Goal: Download file/media

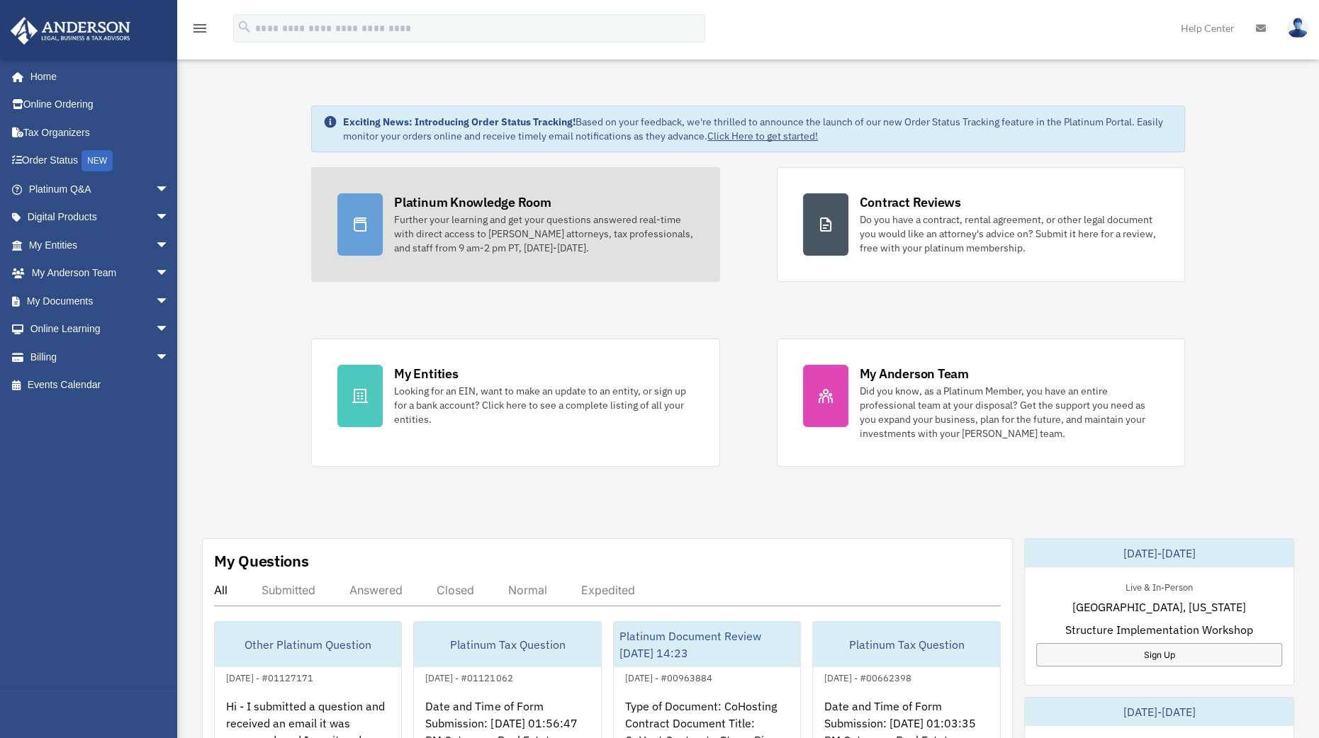
click at [430, 227] on div "Further your learning and get your questions answered real-time with direct acc…" at bounding box center [543, 234] width 299 height 43
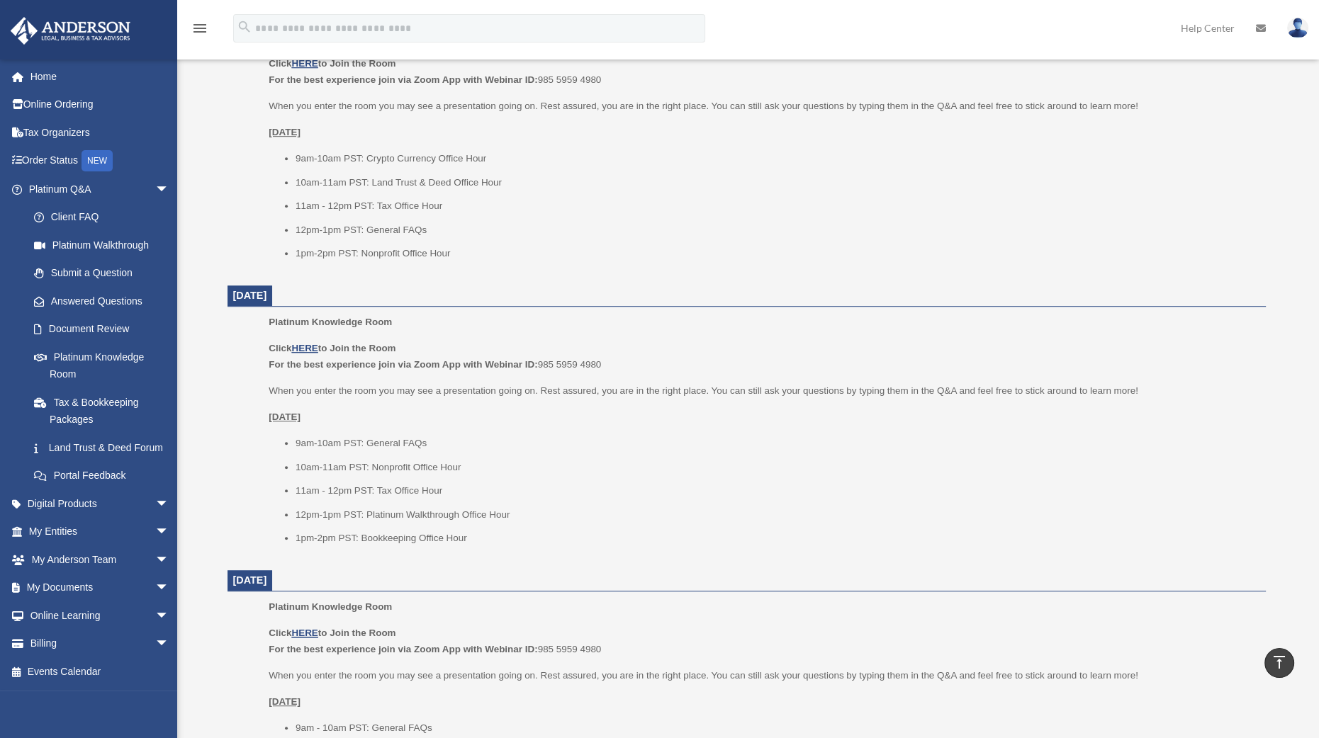
scroll to position [1206, 0]
click at [120, 405] on link "Tax & Bookkeeping Packages" at bounding box center [105, 410] width 171 height 45
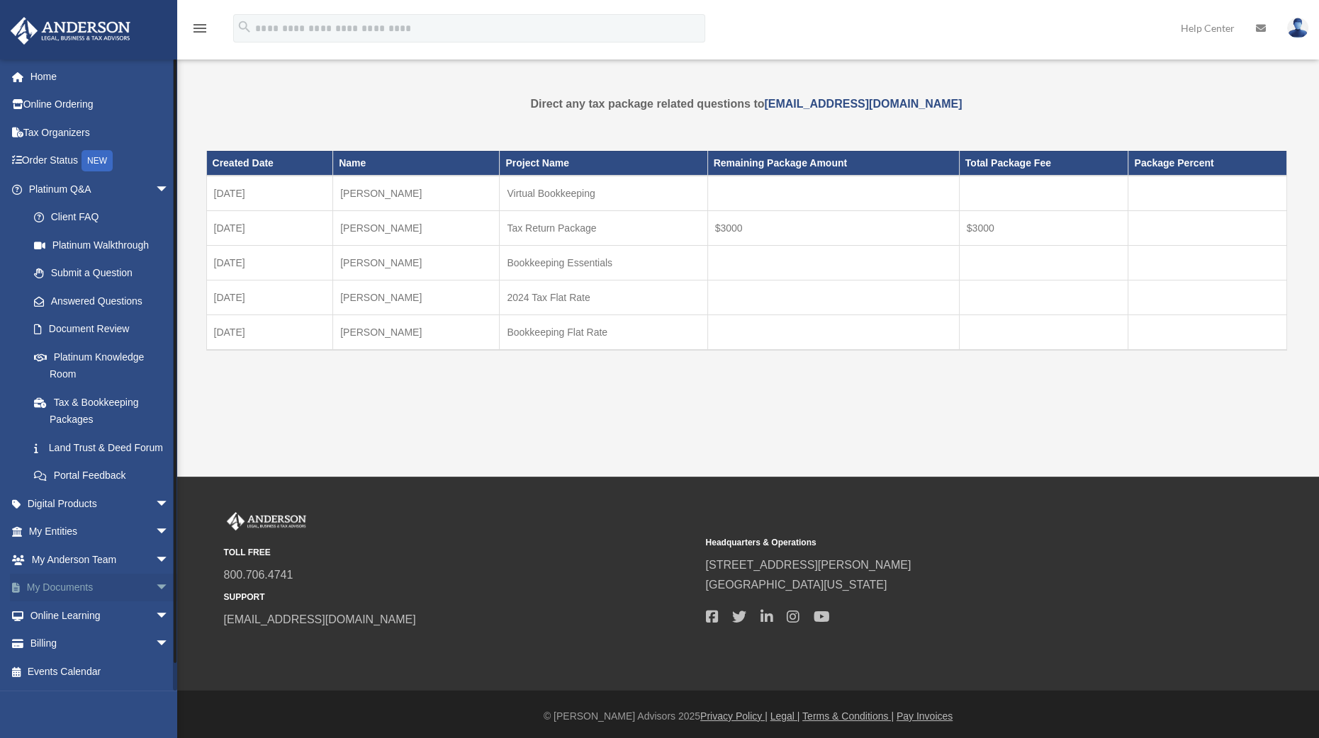
click at [96, 602] on link "My Documents arrow_drop_down" at bounding box center [100, 588] width 181 height 28
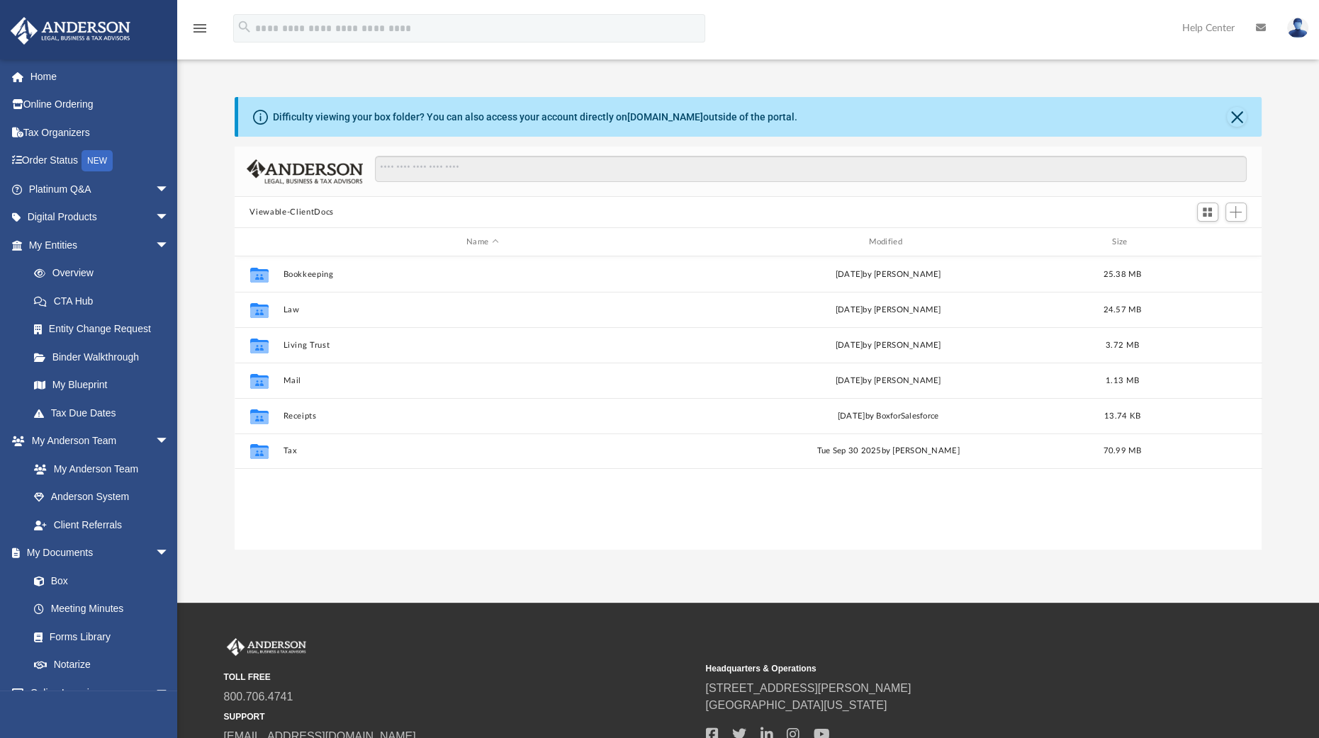
scroll to position [308, 1013]
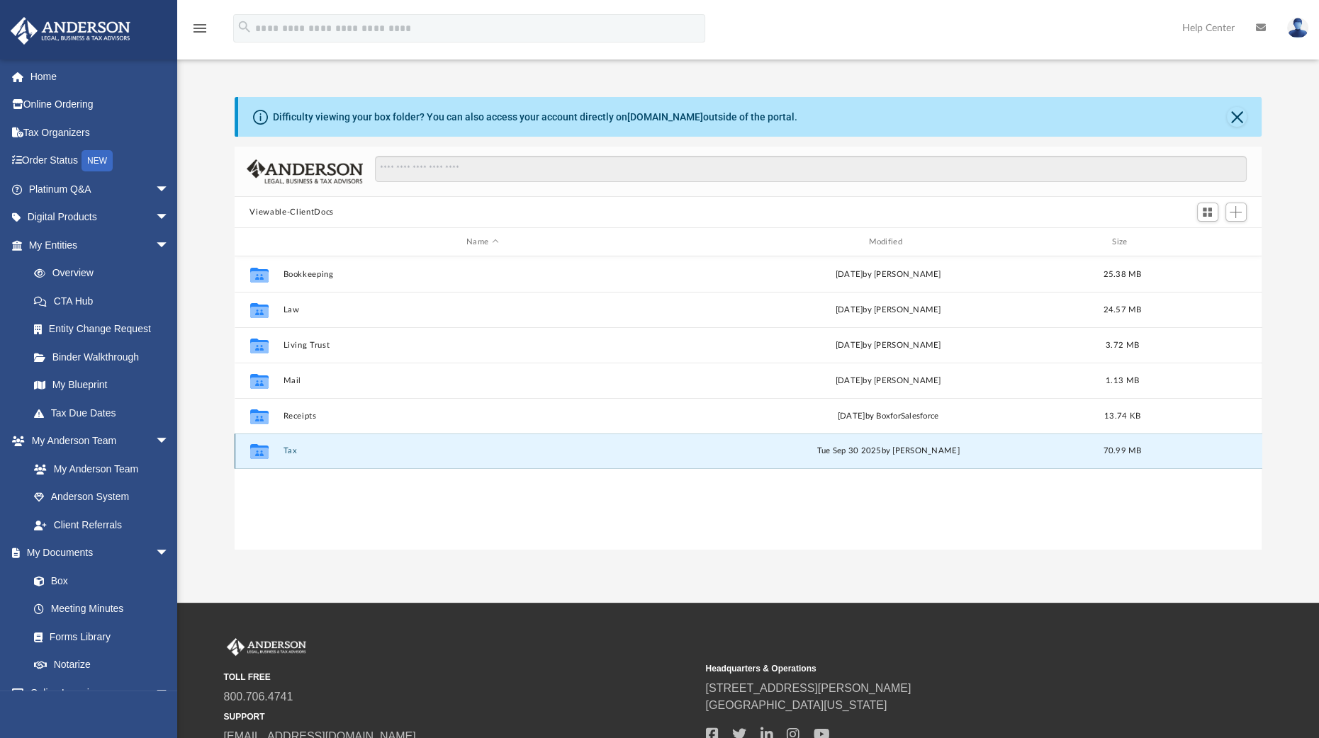
click at [289, 449] on button "Tax" at bounding box center [482, 450] width 399 height 9
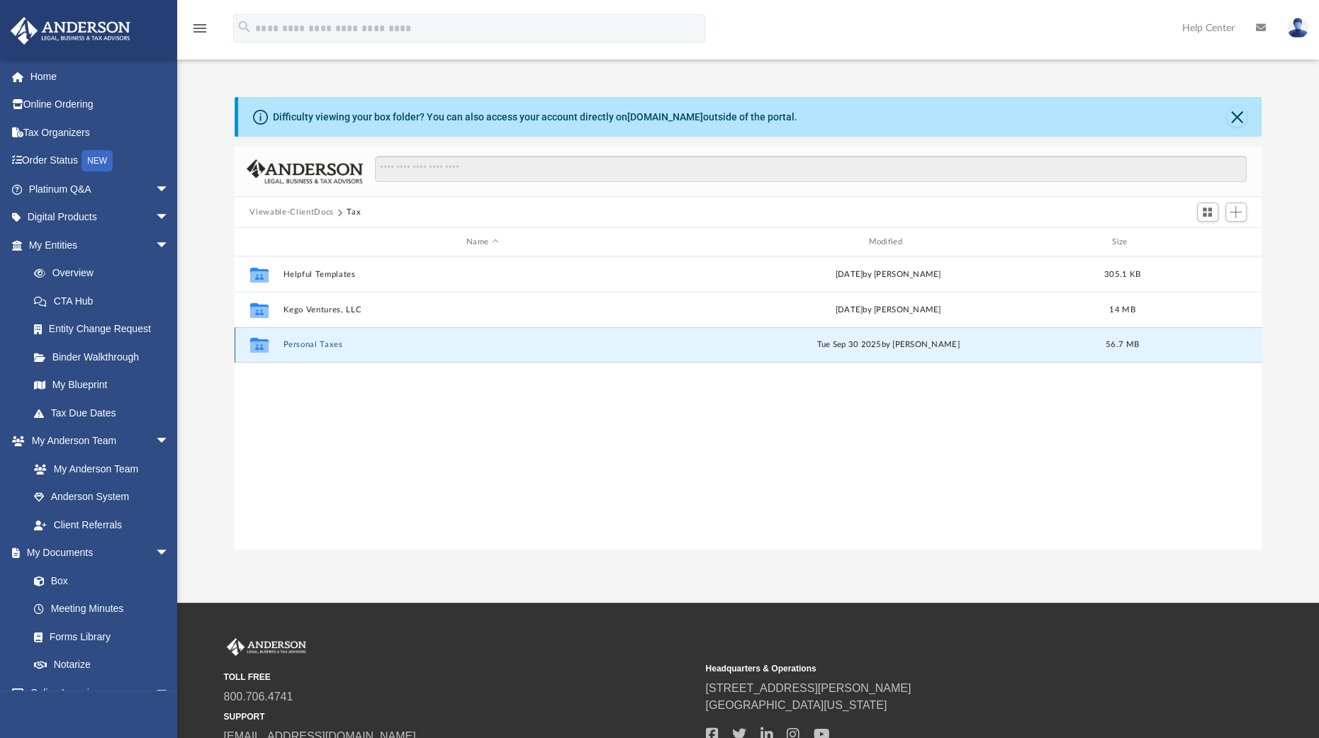
click at [314, 342] on button "Personal Taxes" at bounding box center [482, 344] width 399 height 9
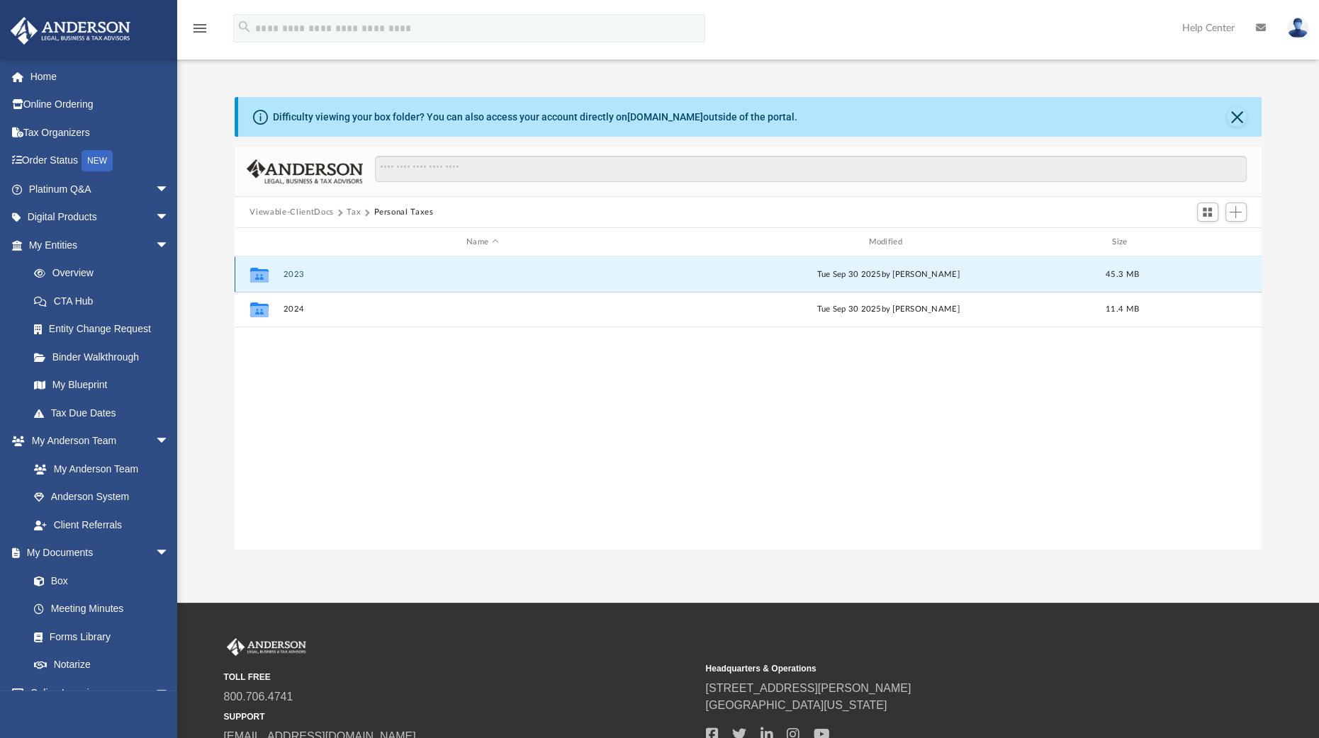
click at [297, 274] on button "2023" at bounding box center [482, 274] width 399 height 9
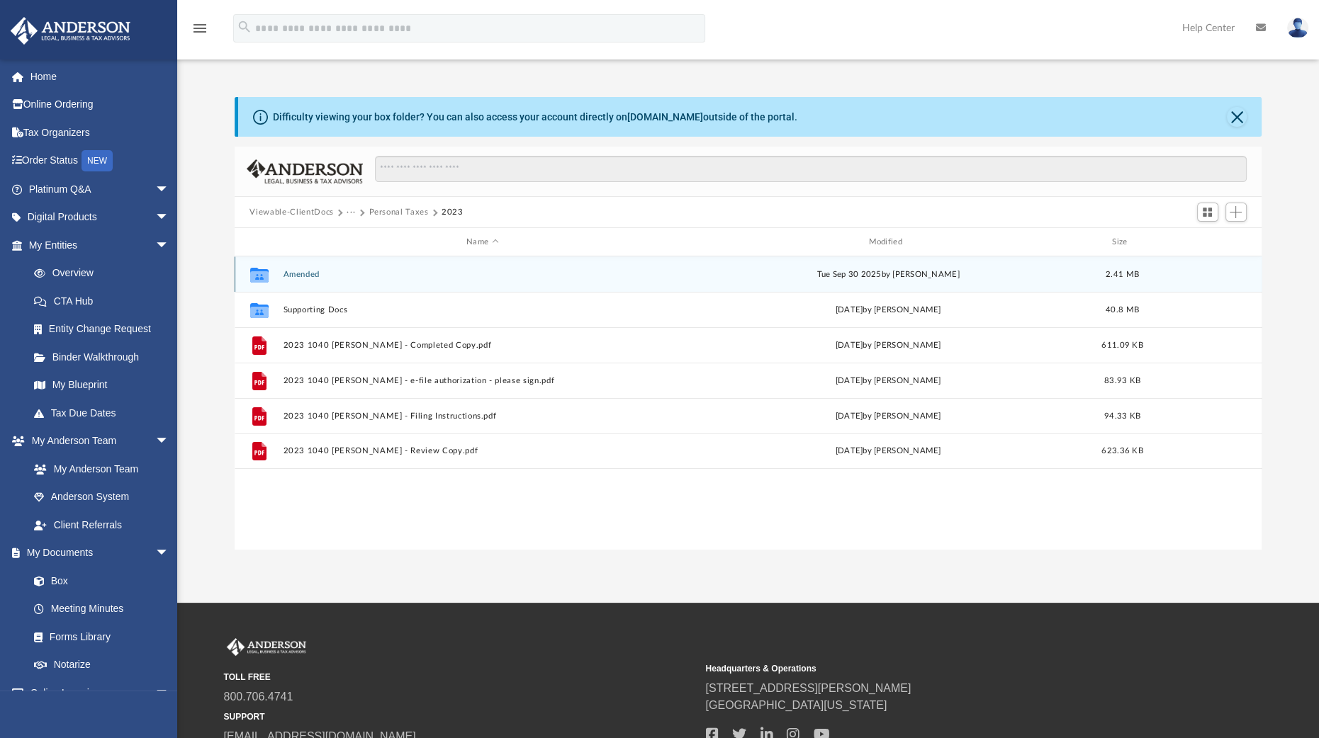
click at [297, 274] on button "Amended" at bounding box center [482, 274] width 399 height 9
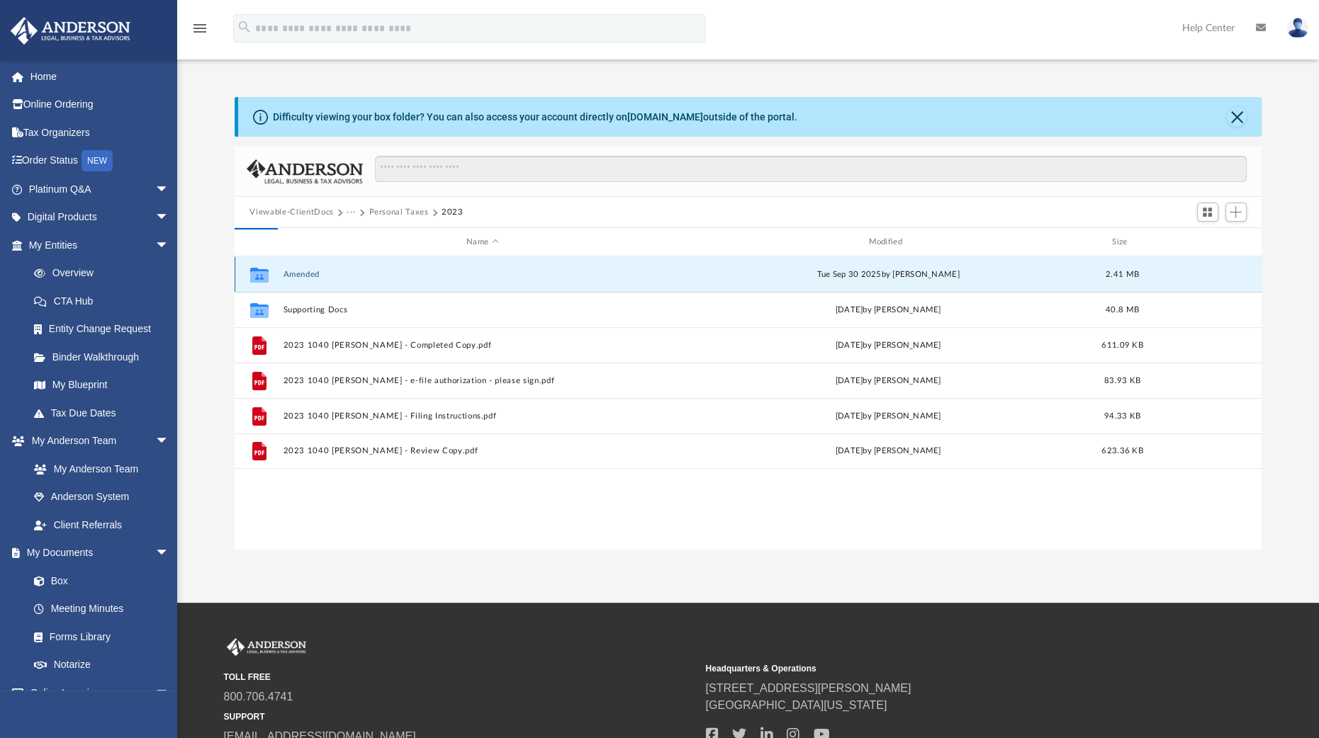
click at [297, 274] on button "Amended" at bounding box center [482, 274] width 399 height 9
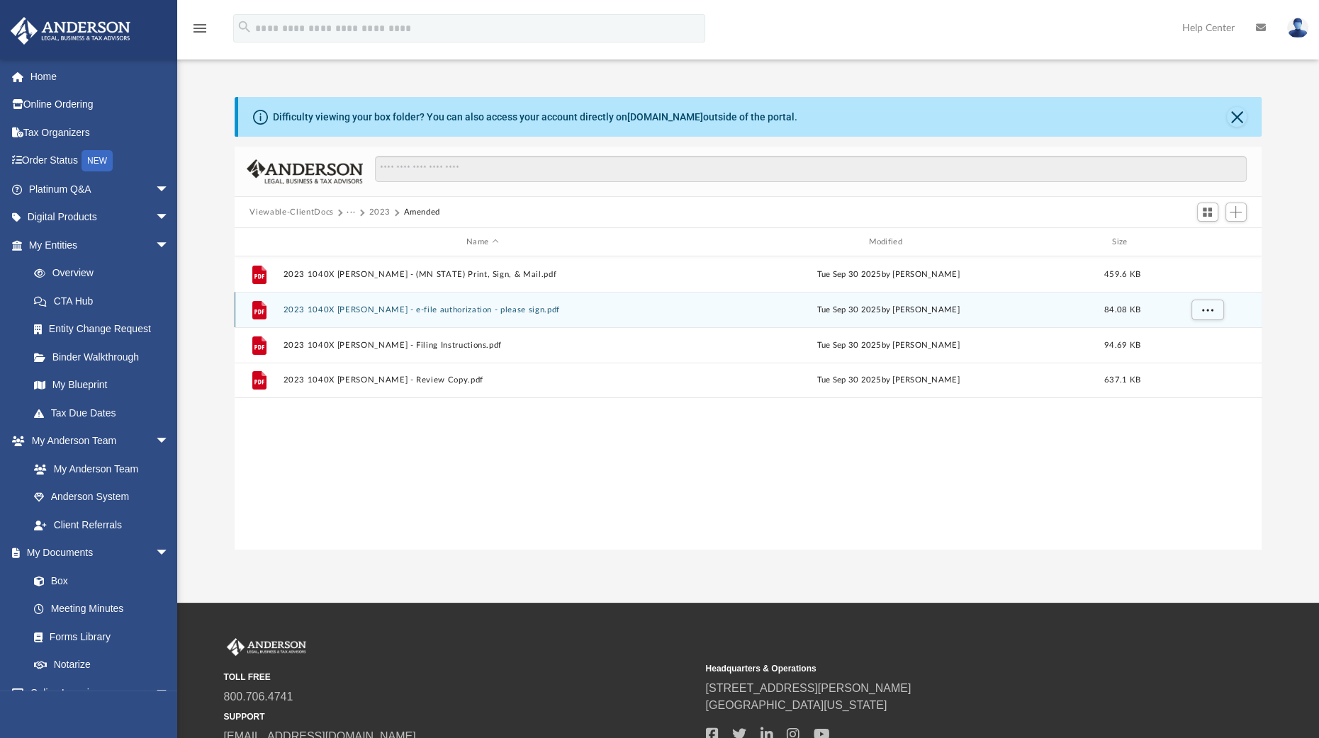
click at [382, 305] on button "2023 1040X [PERSON_NAME] - e-file authorization - please sign.pdf" at bounding box center [482, 309] width 399 height 9
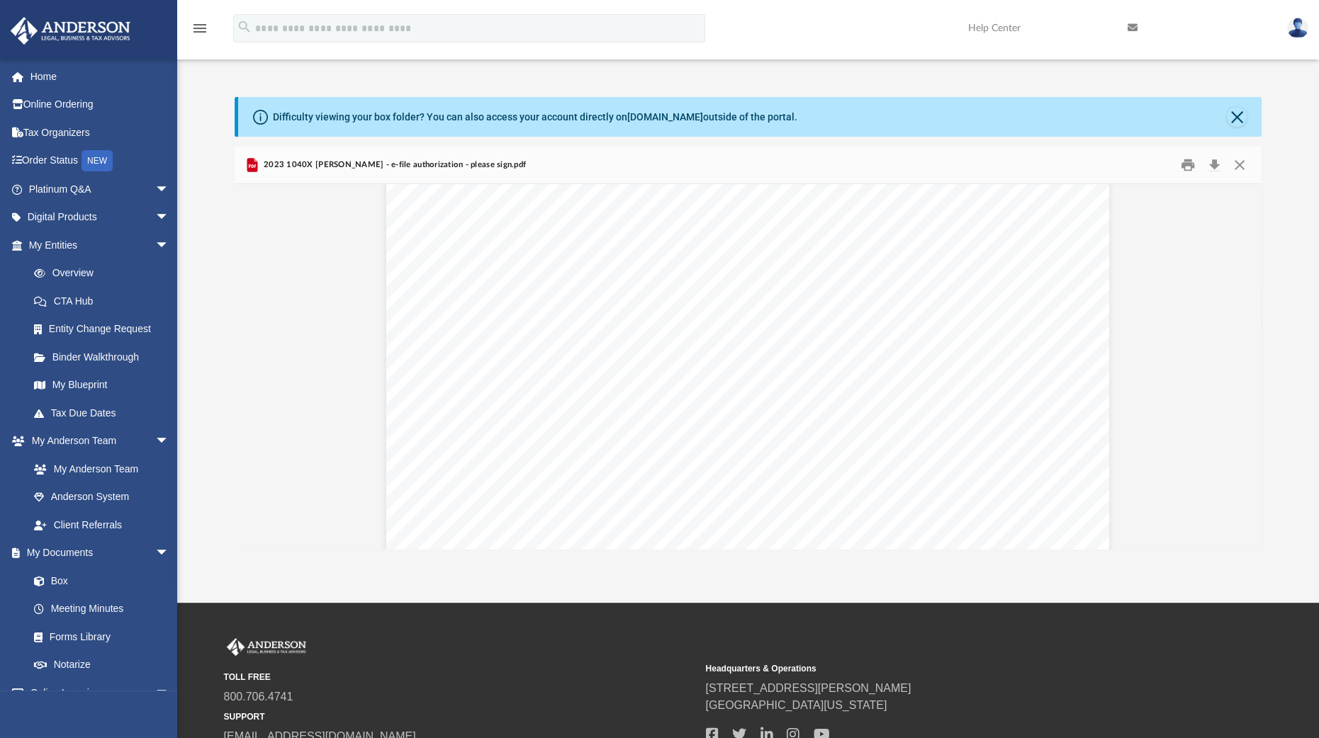
scroll to position [0, 0]
click at [1235, 120] on button "Close" at bounding box center [1237, 117] width 20 height 20
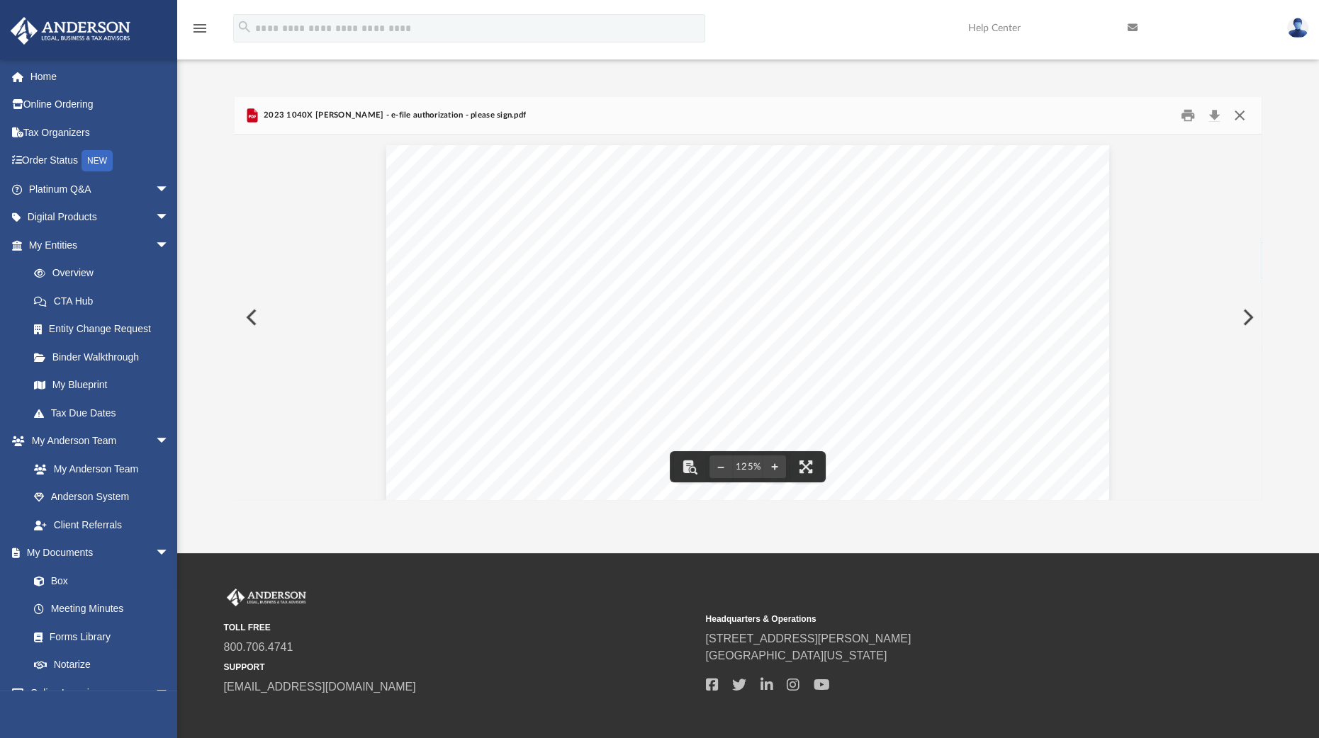
click at [1240, 114] on button "Close" at bounding box center [1240, 116] width 26 height 22
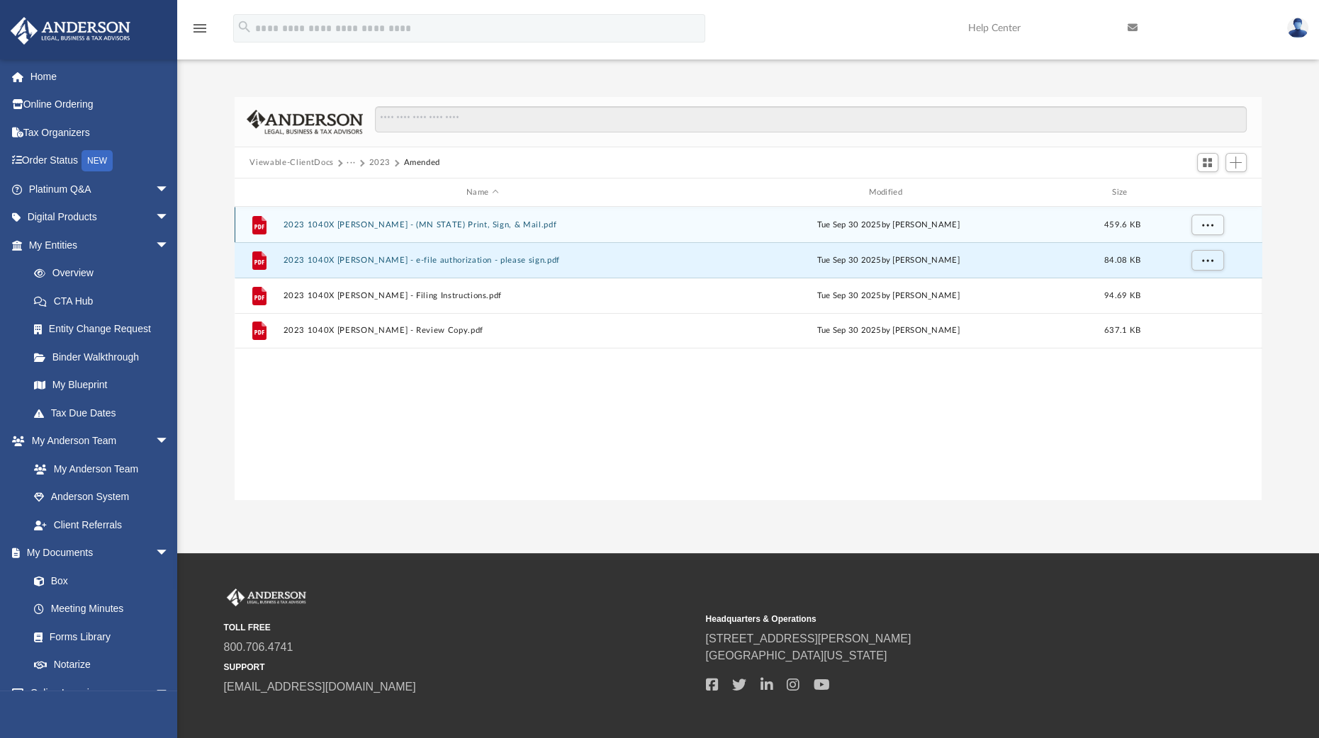
click at [496, 226] on button "2023 1040X [PERSON_NAME] - (MN STATE) Print, Sign, & Mail.pdf" at bounding box center [482, 224] width 399 height 9
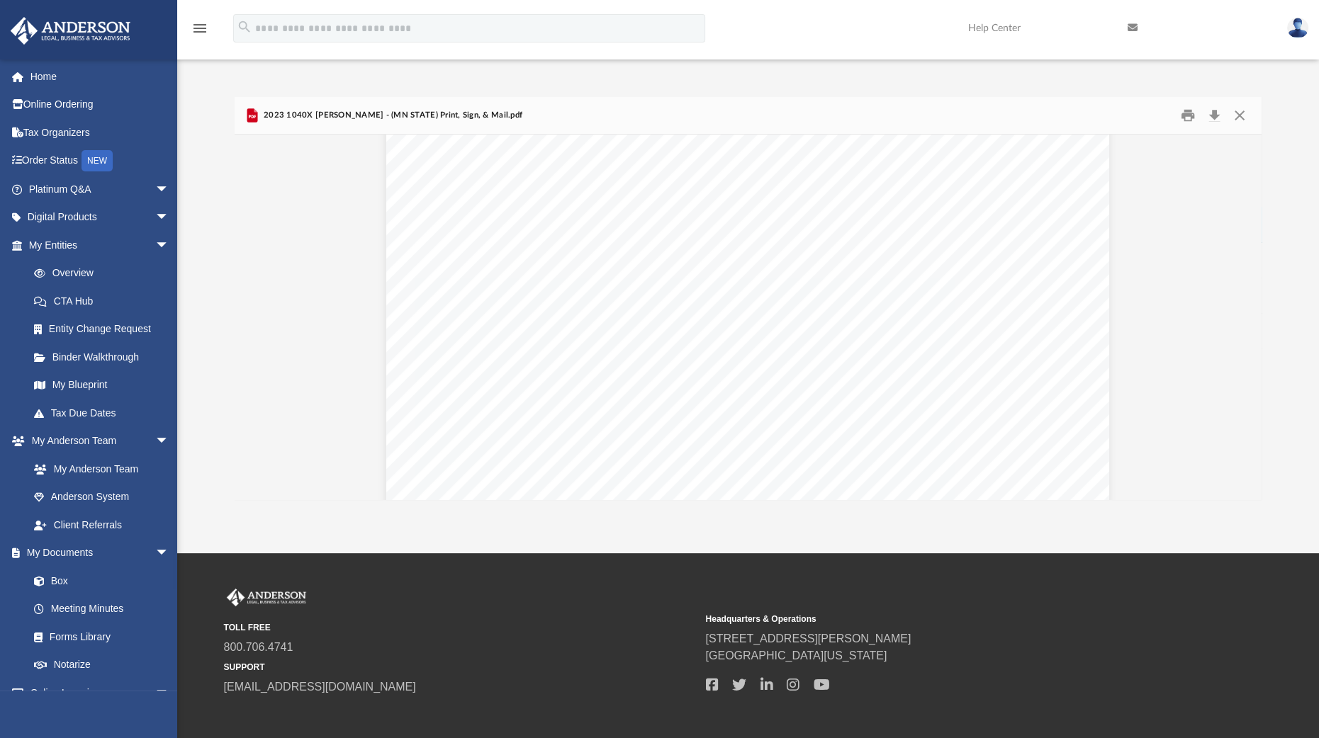
scroll to position [2233, 0]
click at [1237, 121] on button "Close" at bounding box center [1240, 116] width 26 height 22
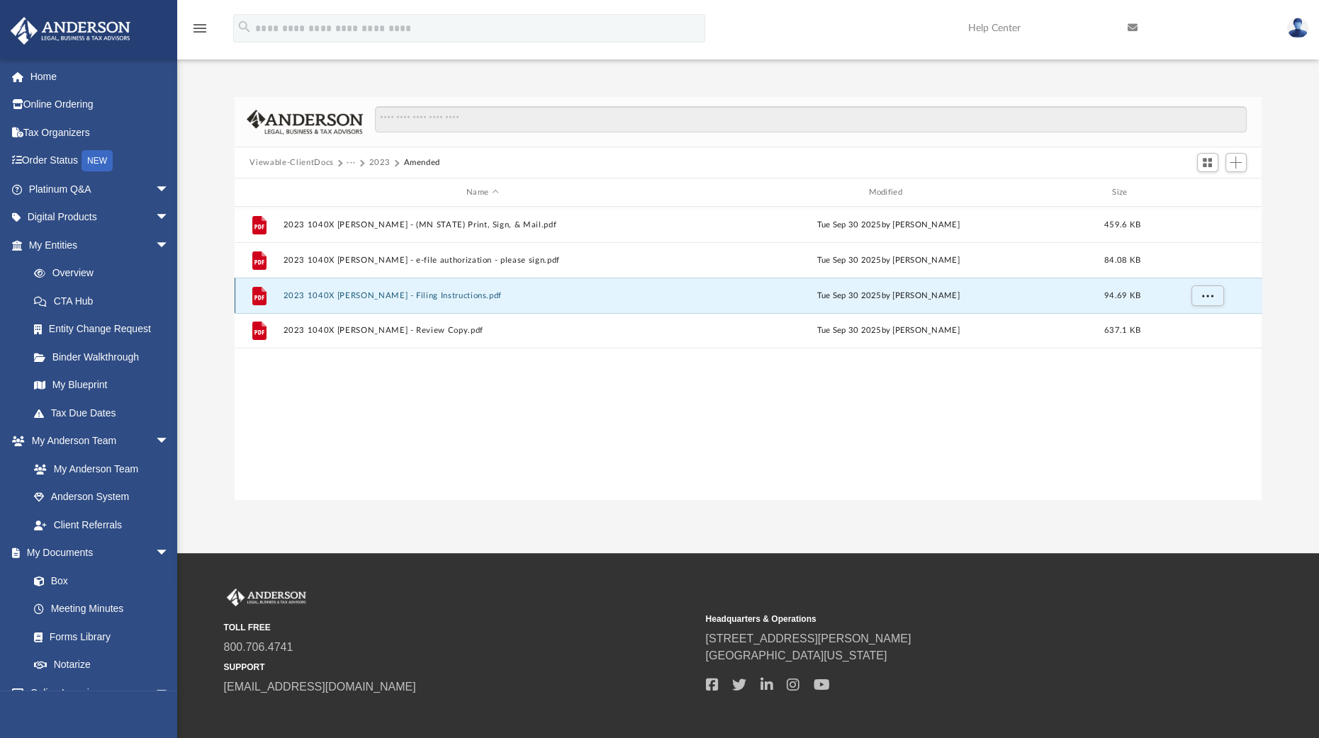
click at [463, 295] on button "2023 1040X [PERSON_NAME] - Filing Instructions.pdf" at bounding box center [482, 295] width 399 height 9
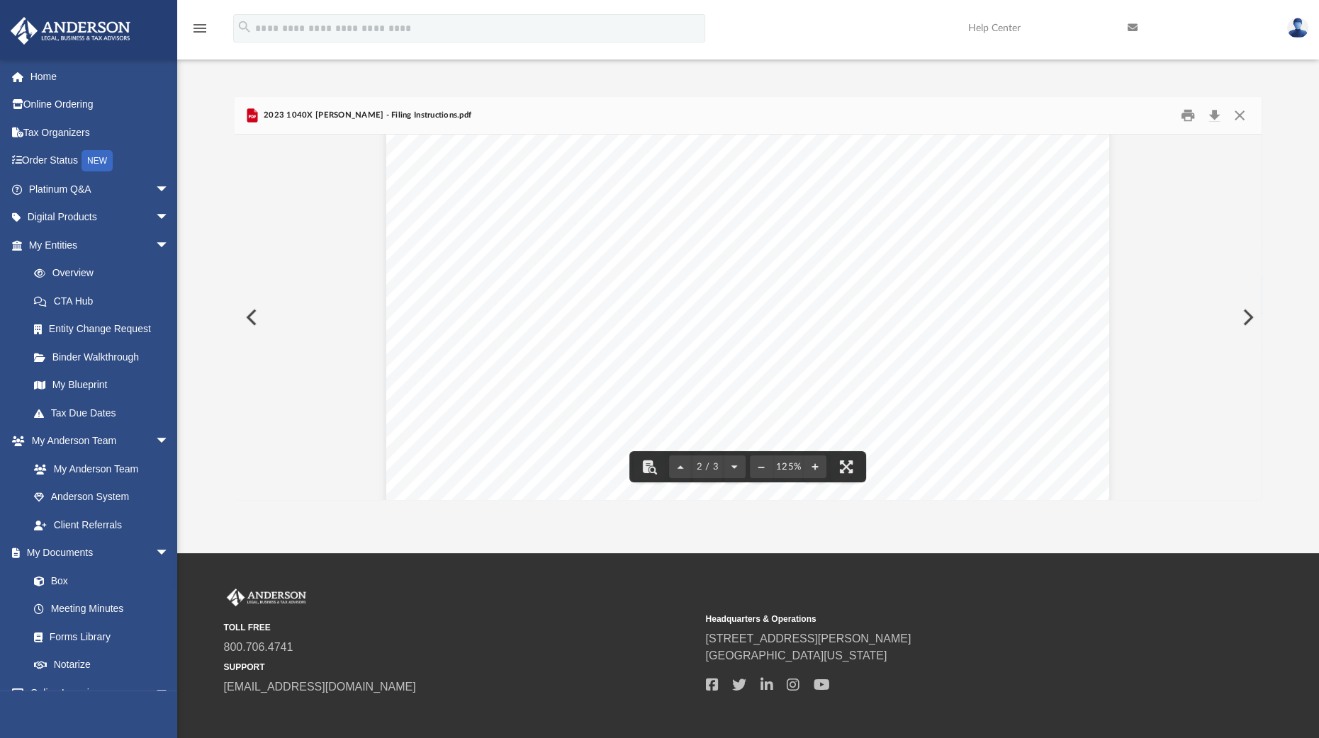
scroll to position [1496, 0]
click at [1239, 115] on button "Close" at bounding box center [1240, 116] width 26 height 22
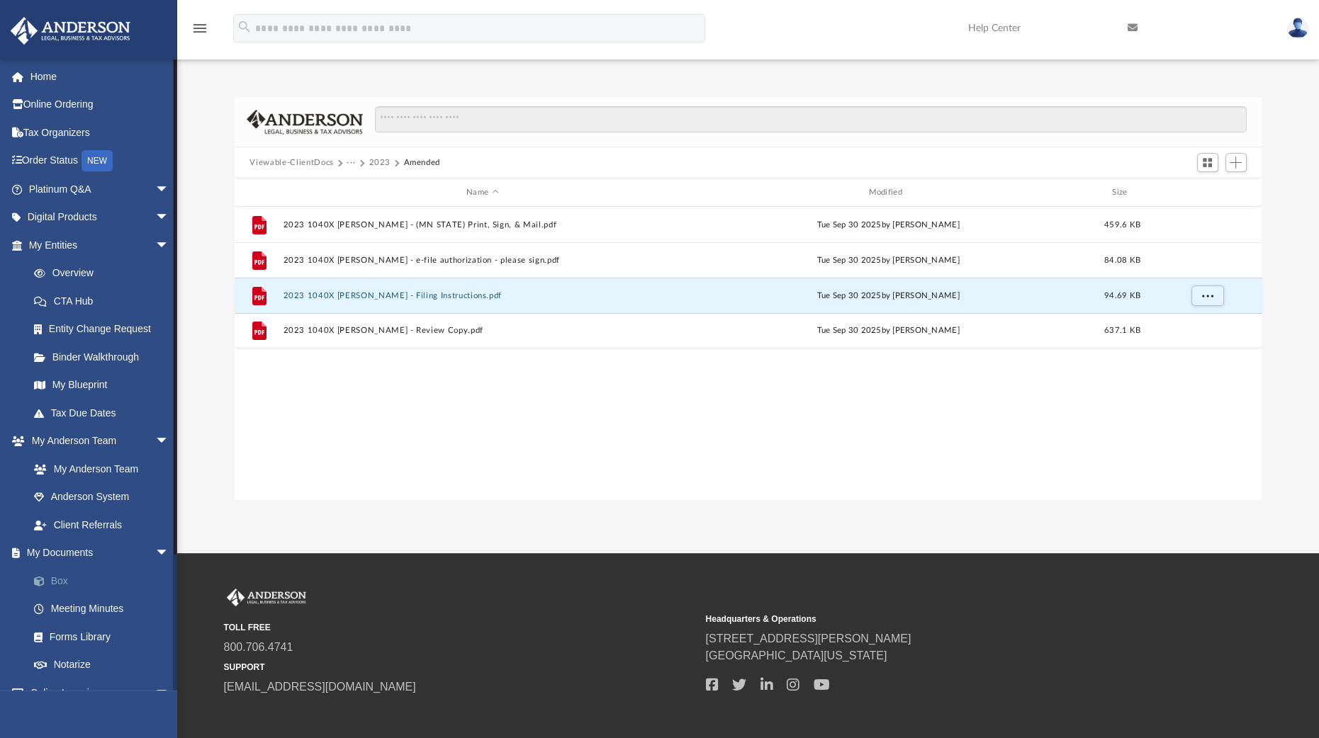
click at [64, 577] on link "Box" at bounding box center [105, 581] width 171 height 28
click at [346, 163] on button "···" at bounding box center [350, 163] width 9 height 13
click at [358, 189] on li "Tax" at bounding box center [382, 187] width 57 height 15
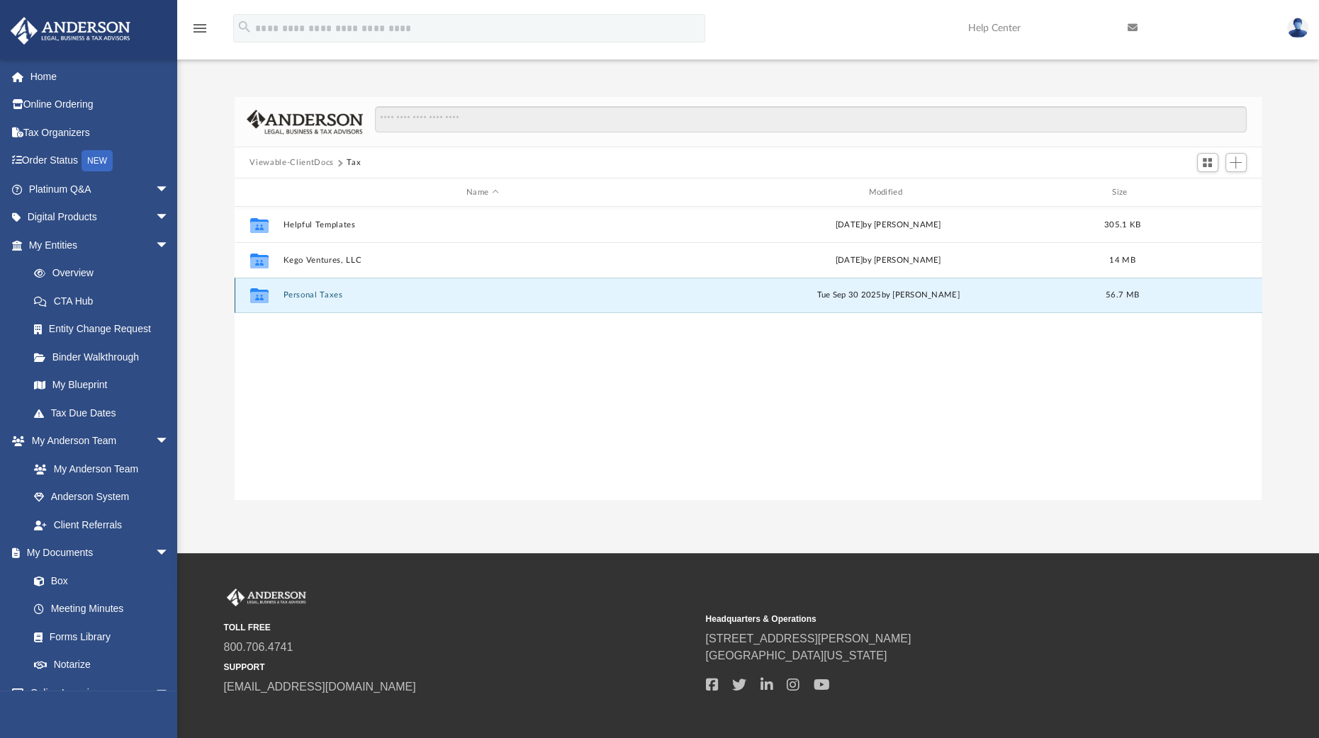
click at [313, 292] on button "Personal Taxes" at bounding box center [482, 295] width 399 height 9
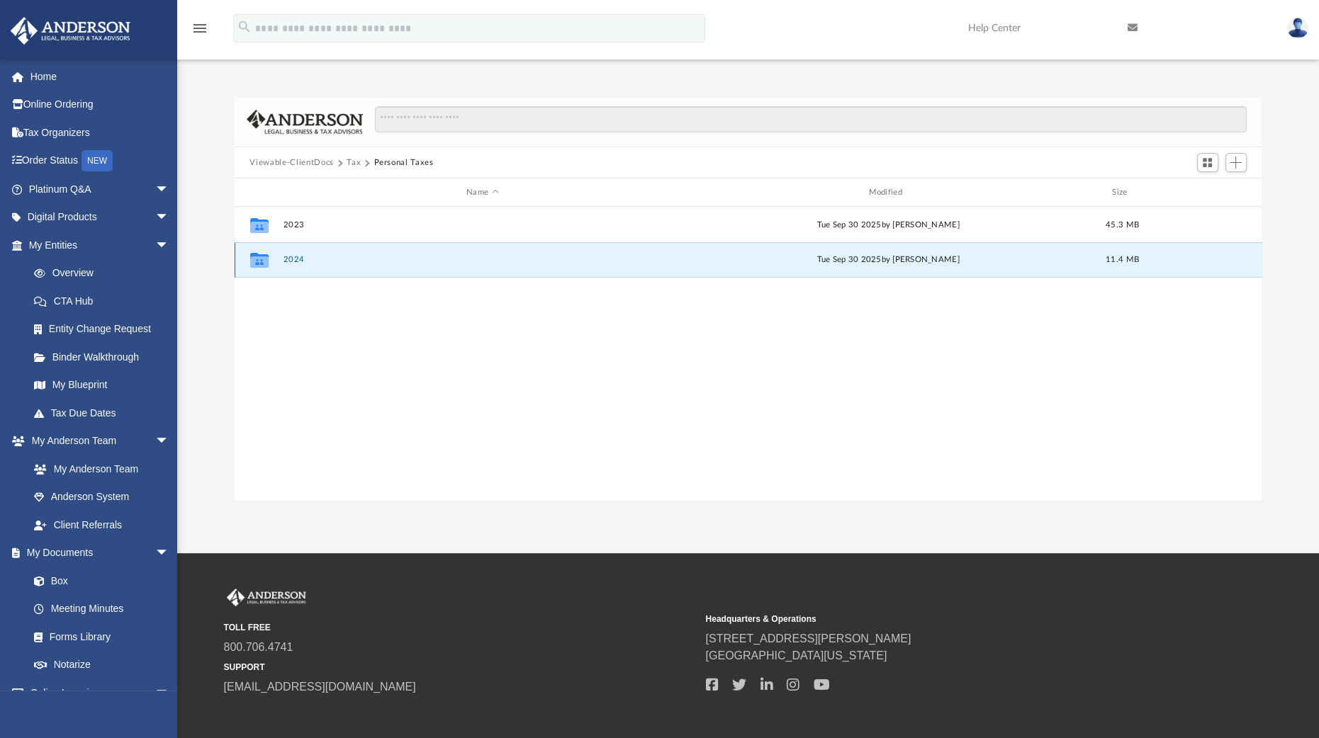
click at [291, 263] on button "2024" at bounding box center [482, 259] width 399 height 9
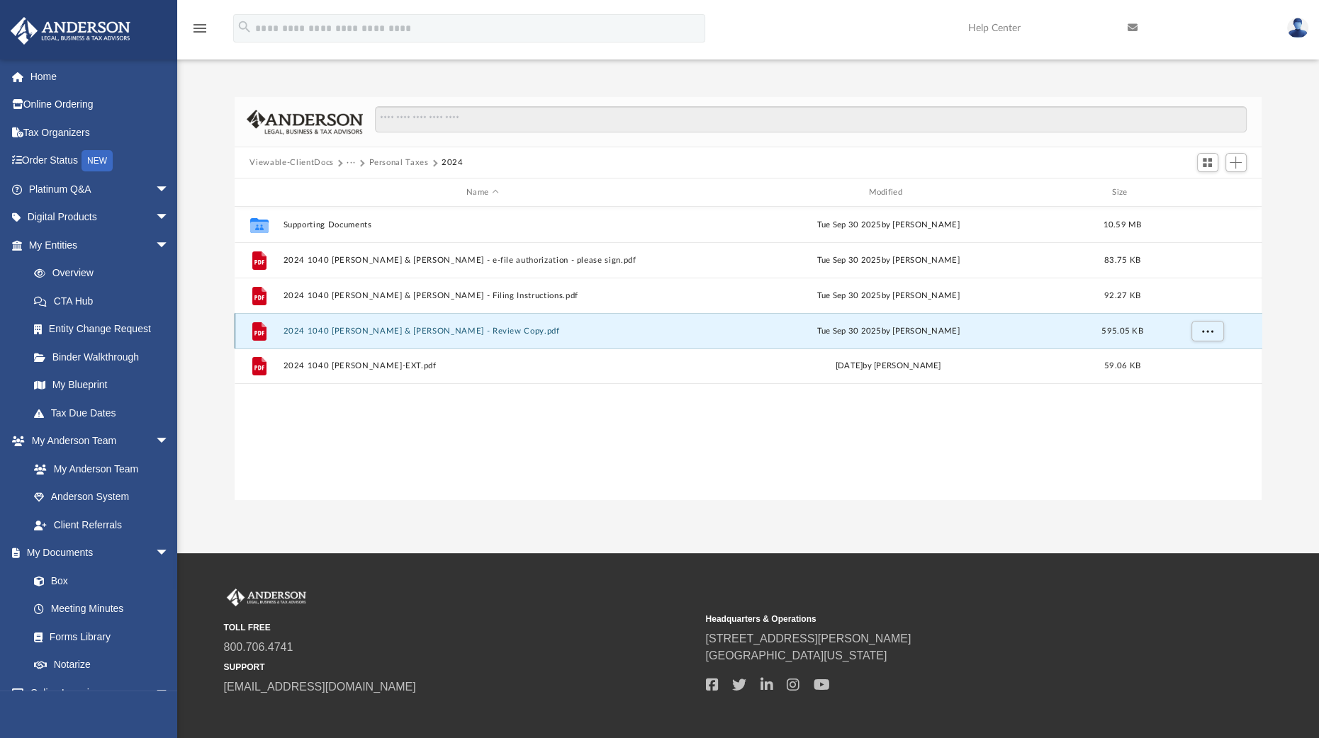
click at [295, 333] on button "2024 1040 [PERSON_NAME] & [PERSON_NAME] - Review Copy.pdf" at bounding box center [482, 331] width 399 height 9
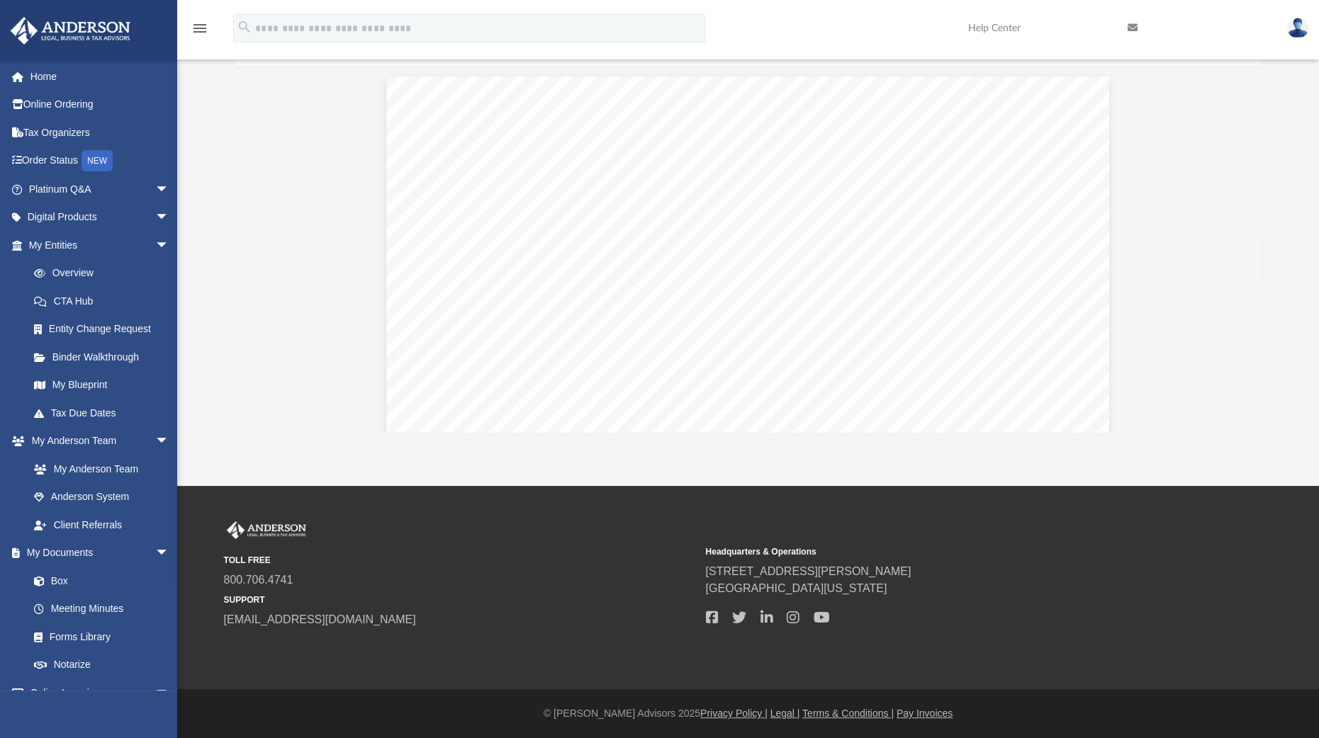
scroll to position [31251, 0]
click at [699, 298] on div "OMB No. 1545-0121 Form Department of the Treasury Attachment Internal Revenue S…" at bounding box center [747, 541] width 723 height 935
